Goal: Task Accomplishment & Management: Manage account settings

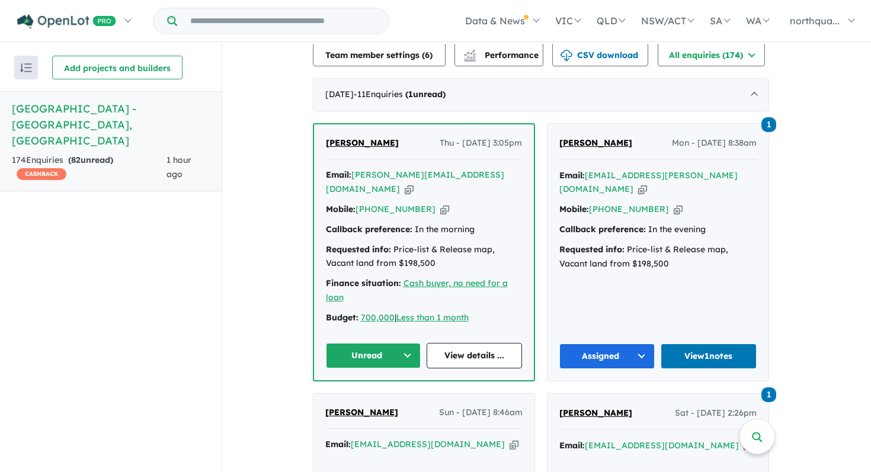
scroll to position [467, 0]
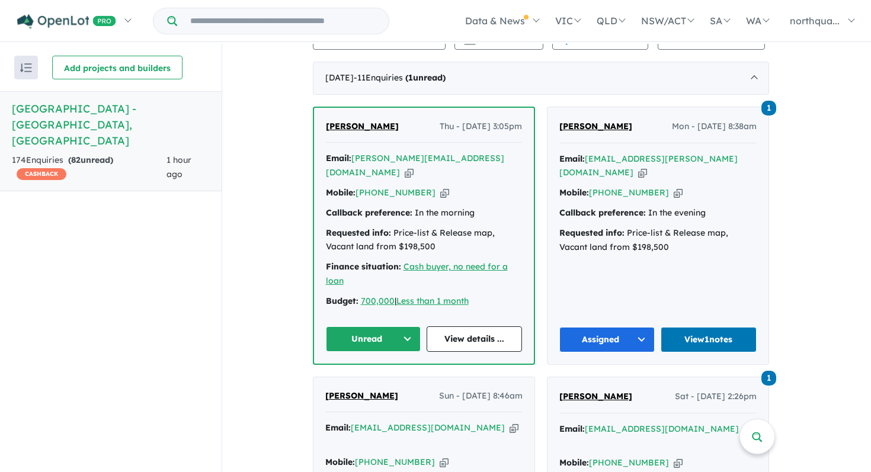
click at [347, 121] on span "[PERSON_NAME]" at bounding box center [362, 126] width 73 height 11
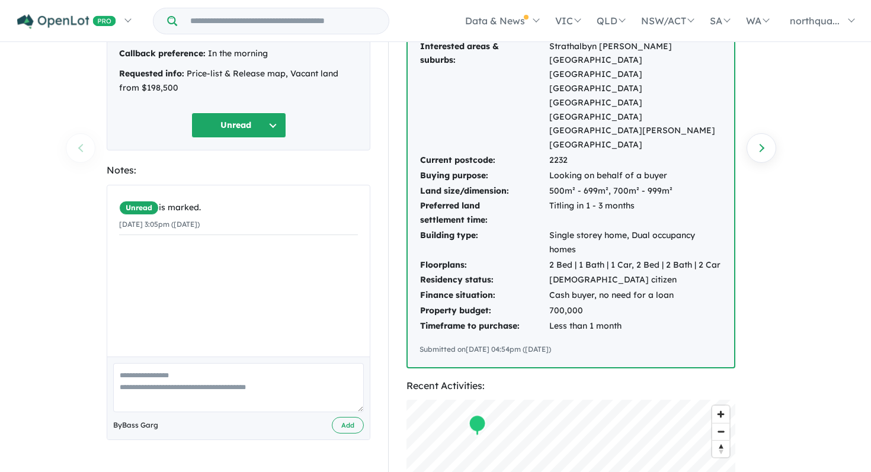
scroll to position [177, 0]
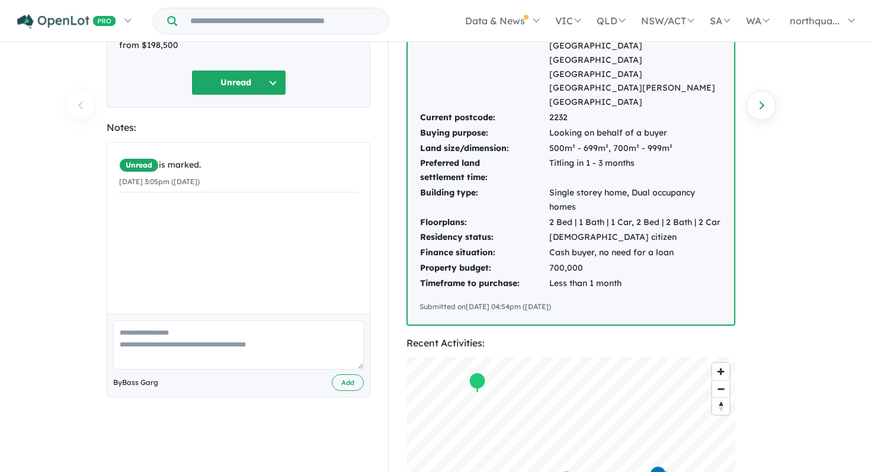
click at [221, 350] on textarea at bounding box center [238, 345] width 251 height 49
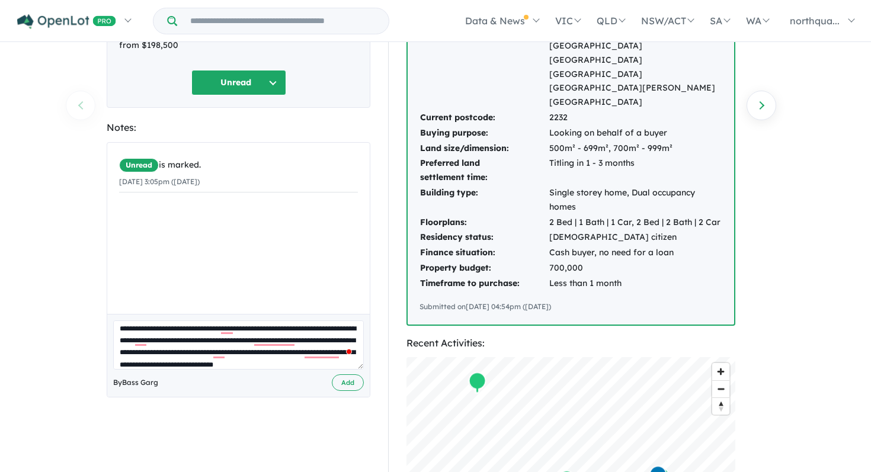
scroll to position [17, 0]
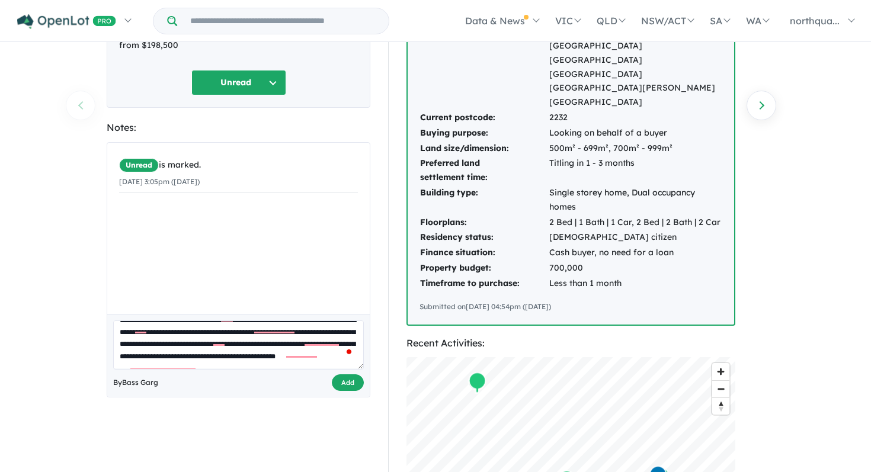
type textarea "**********"
click at [347, 375] on button "Add" at bounding box center [348, 383] width 32 height 17
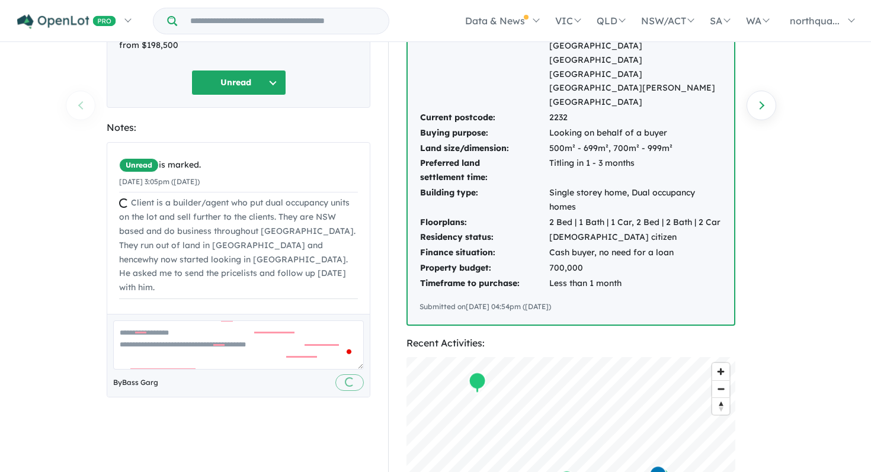
scroll to position [0, 0]
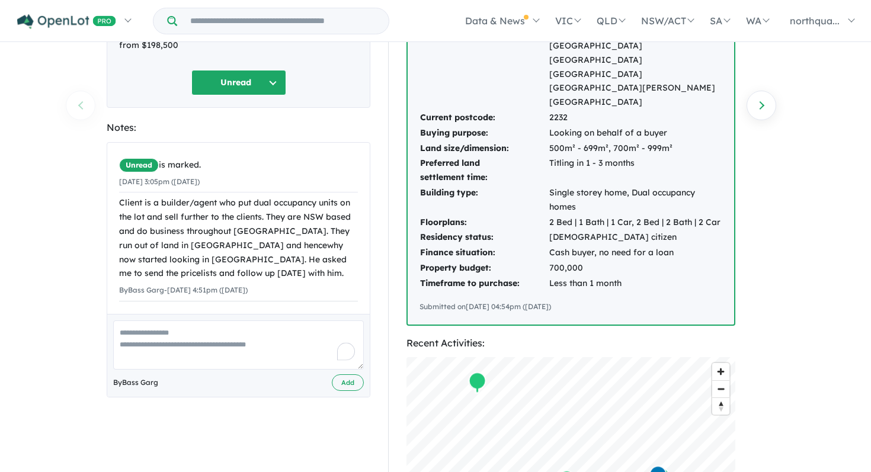
click at [269, 74] on button "Unread" at bounding box center [238, 82] width 95 height 25
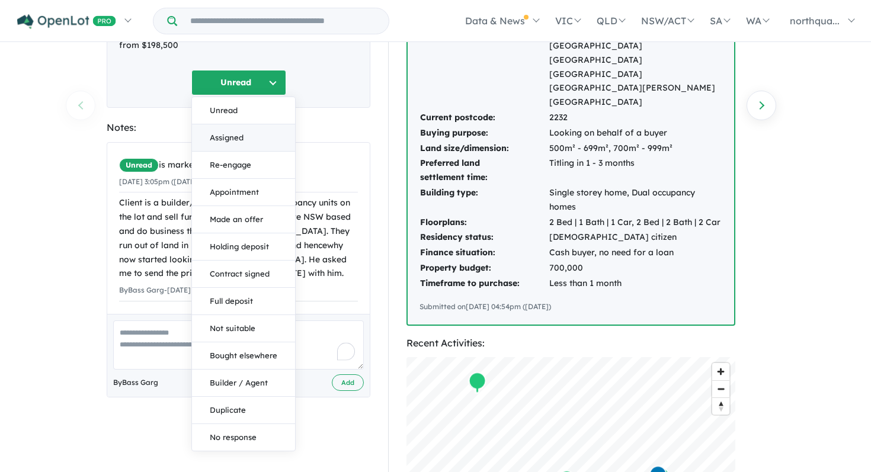
click at [258, 124] on button "Assigned" at bounding box center [243, 137] width 103 height 27
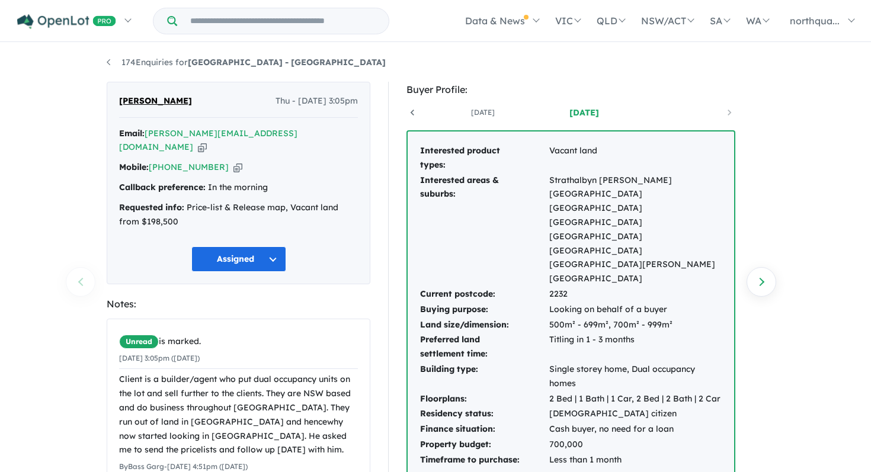
click at [207, 141] on icon "button" at bounding box center [202, 147] width 9 height 12
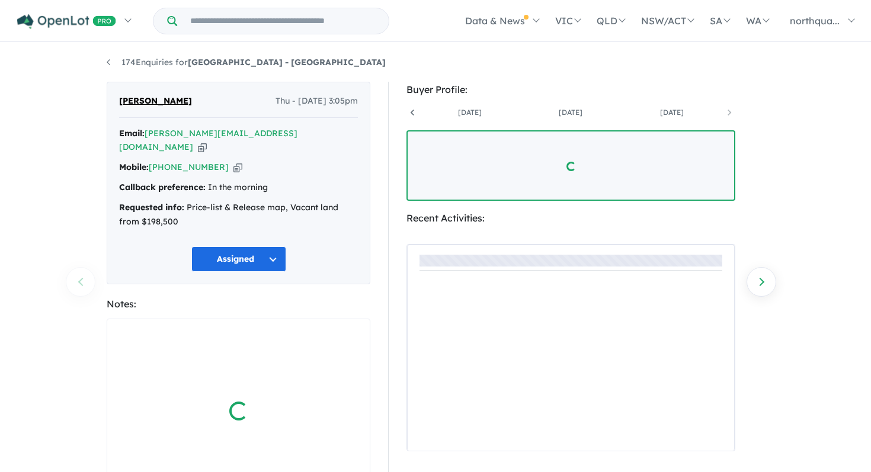
scroll to position [0, 693]
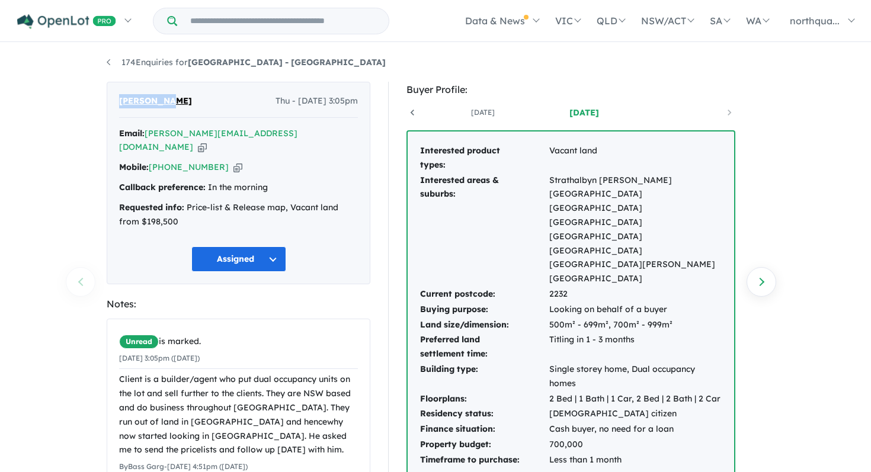
drag, startPoint x: 183, startPoint y: 110, endPoint x: 119, endPoint y: 103, distance: 64.3
click at [119, 103] on div "[PERSON_NAME] Thu - [DATE] 3:05pm Email: [PERSON_NAME][EMAIL_ADDRESS][DOMAIN_NA…" at bounding box center [239, 183] width 264 height 203
copy span "[PERSON_NAME]"
click at [207, 141] on icon "button" at bounding box center [202, 147] width 9 height 12
copy span "[PERSON_NAME]"
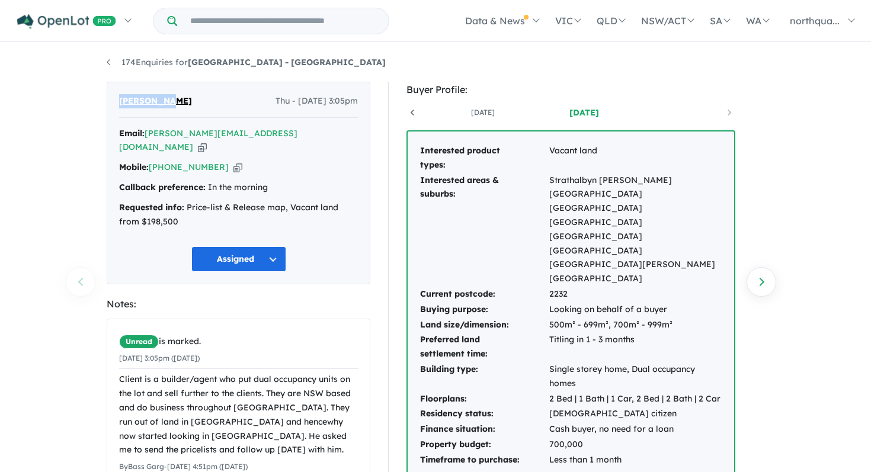
click at [234, 161] on icon "button" at bounding box center [238, 167] width 9 height 12
copy span "[PERSON_NAME]"
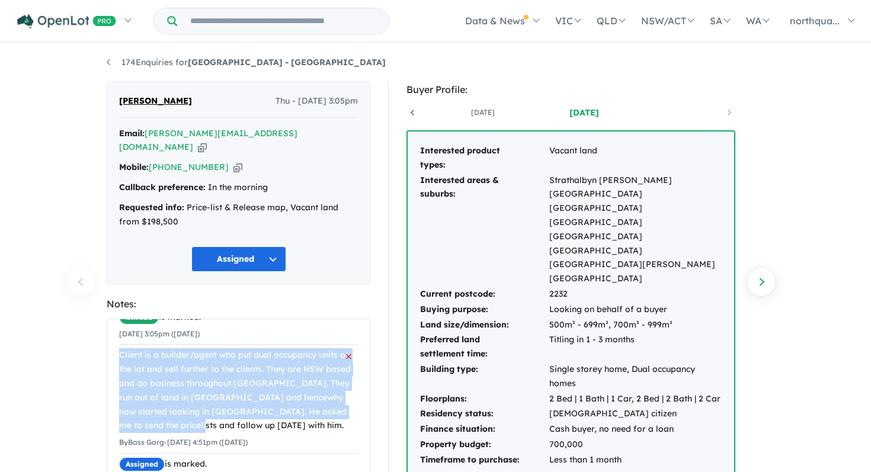
drag, startPoint x: 353, startPoint y: 399, endPoint x: 119, endPoint y: 342, distance: 241.5
click at [119, 349] on div "Client is a builder/agent who put dual occupancy units on the lot and sell furt…" at bounding box center [238, 391] width 239 height 85
copy div "Client is a builder/agent who put dual occupancy units on the lot and sell furt…"
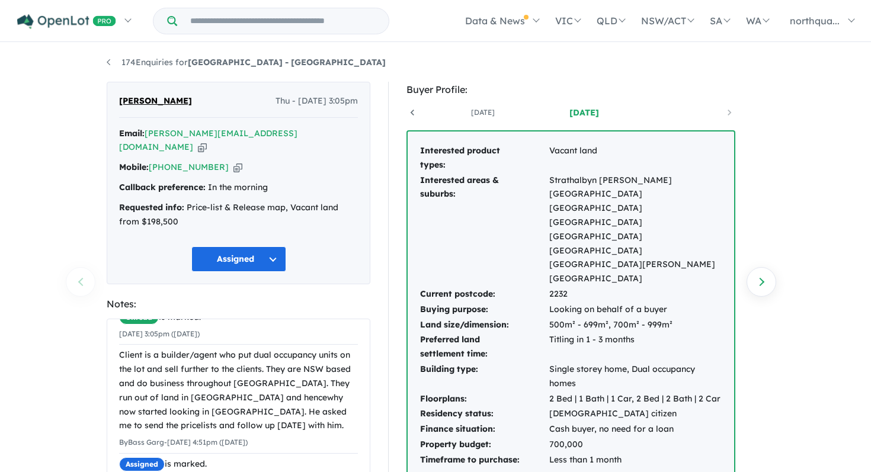
click at [514, 120] on div "[DATE] [DATE] [DATE] [DATE] [DATE] [DATE] [DATE] [DATE] [DATE]" at bounding box center [571, 113] width 329 height 18
